Goal: Obtain resource: Obtain resource

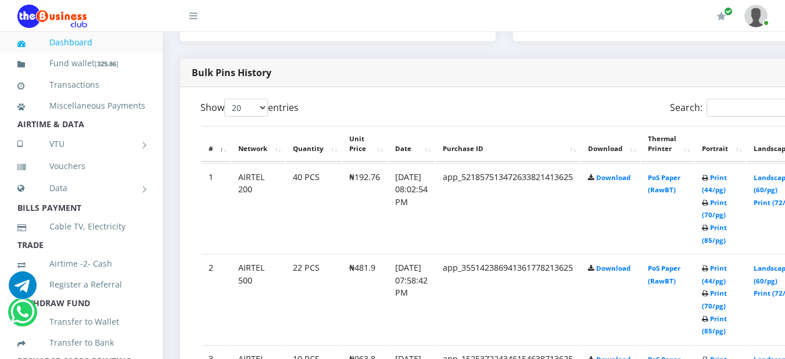
scroll to position [572, 0]
click at [727, 181] on link "Print (44/pg)" at bounding box center [714, 183] width 25 height 21
click at [727, 179] on link "Print (44/pg)" at bounding box center [714, 183] width 25 height 21
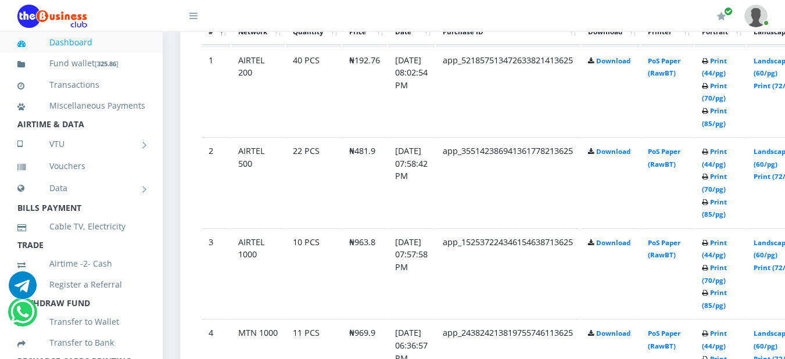
scroll to position [712, 0]
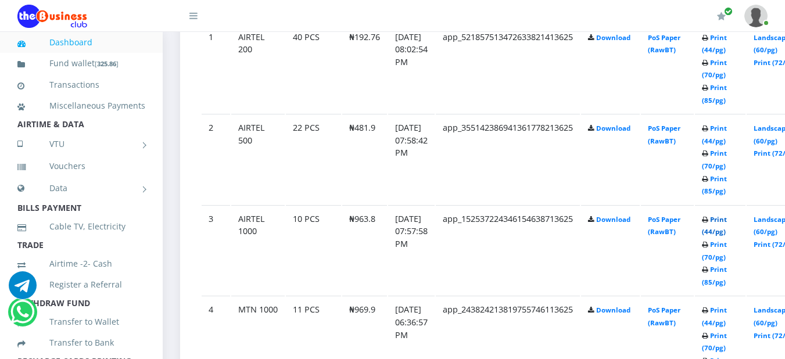
click at [727, 222] on link "Print (44/pg)" at bounding box center [714, 225] width 25 height 21
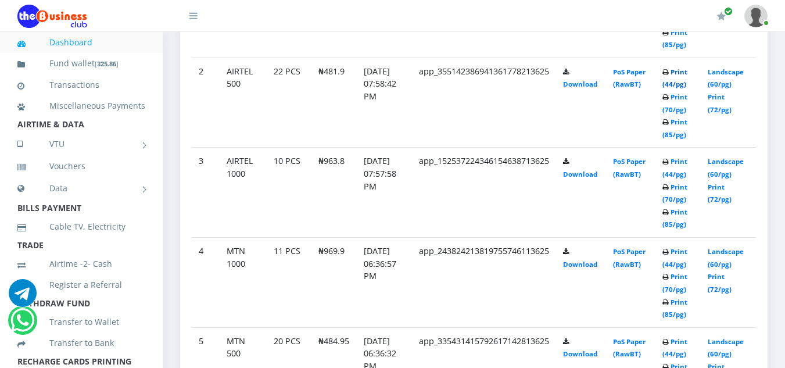
scroll to position [730, 0]
click at [680, 75] on link "Print (44/pg)" at bounding box center [674, 77] width 25 height 21
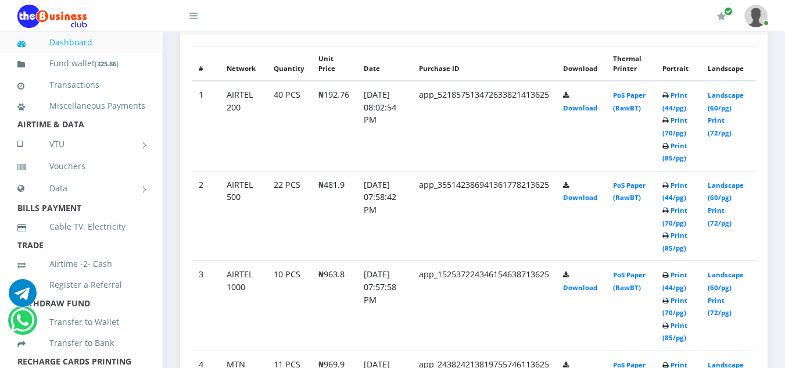
scroll to position [642, 0]
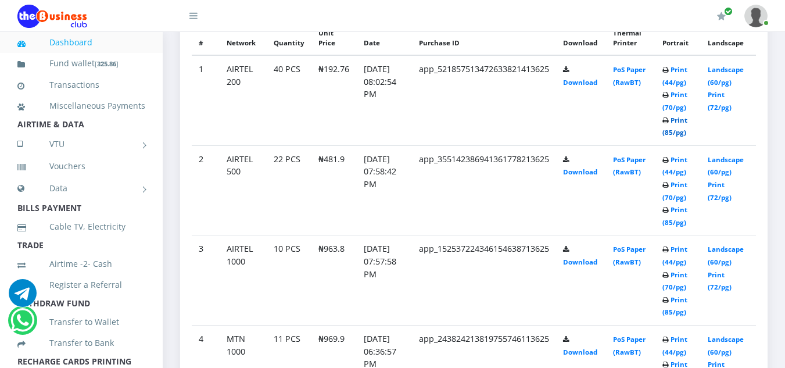
click at [687, 120] on link "Print (85/pg)" at bounding box center [674, 126] width 25 height 21
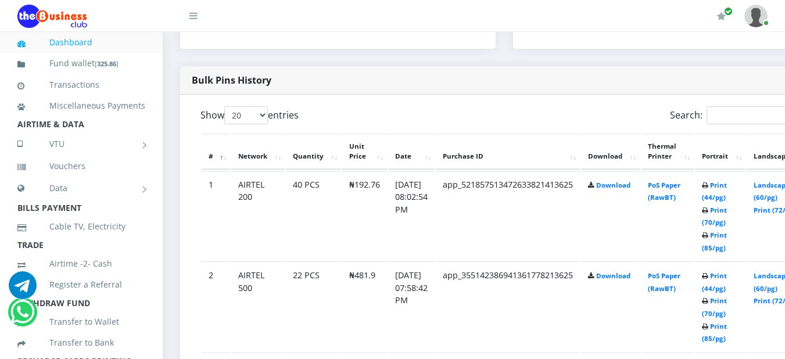
scroll to position [545, 0]
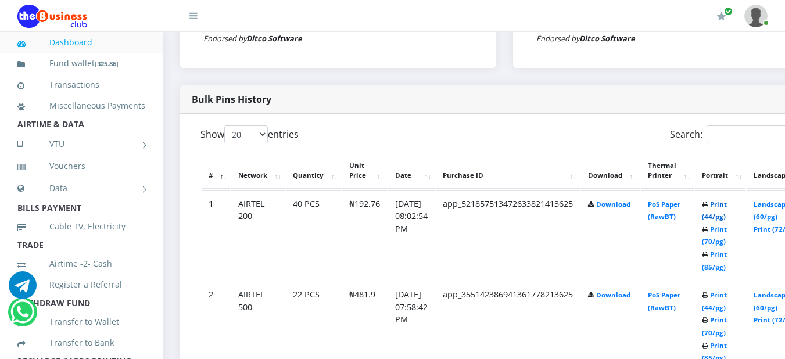
click at [727, 200] on link "Print (44/pg)" at bounding box center [714, 210] width 25 height 21
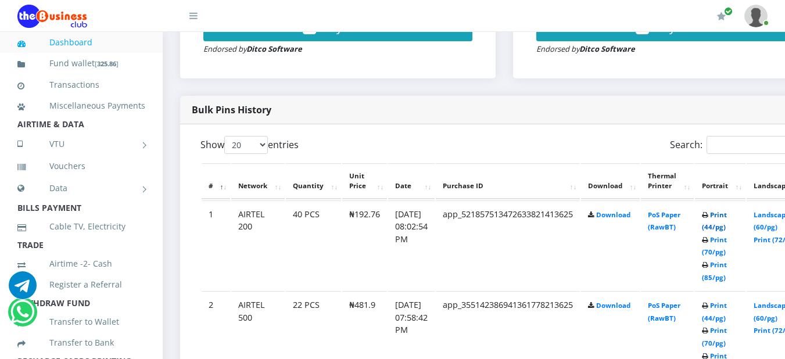
click at [727, 218] on link "Print (44/pg)" at bounding box center [714, 220] width 25 height 21
